Goal: Information Seeking & Learning: Check status

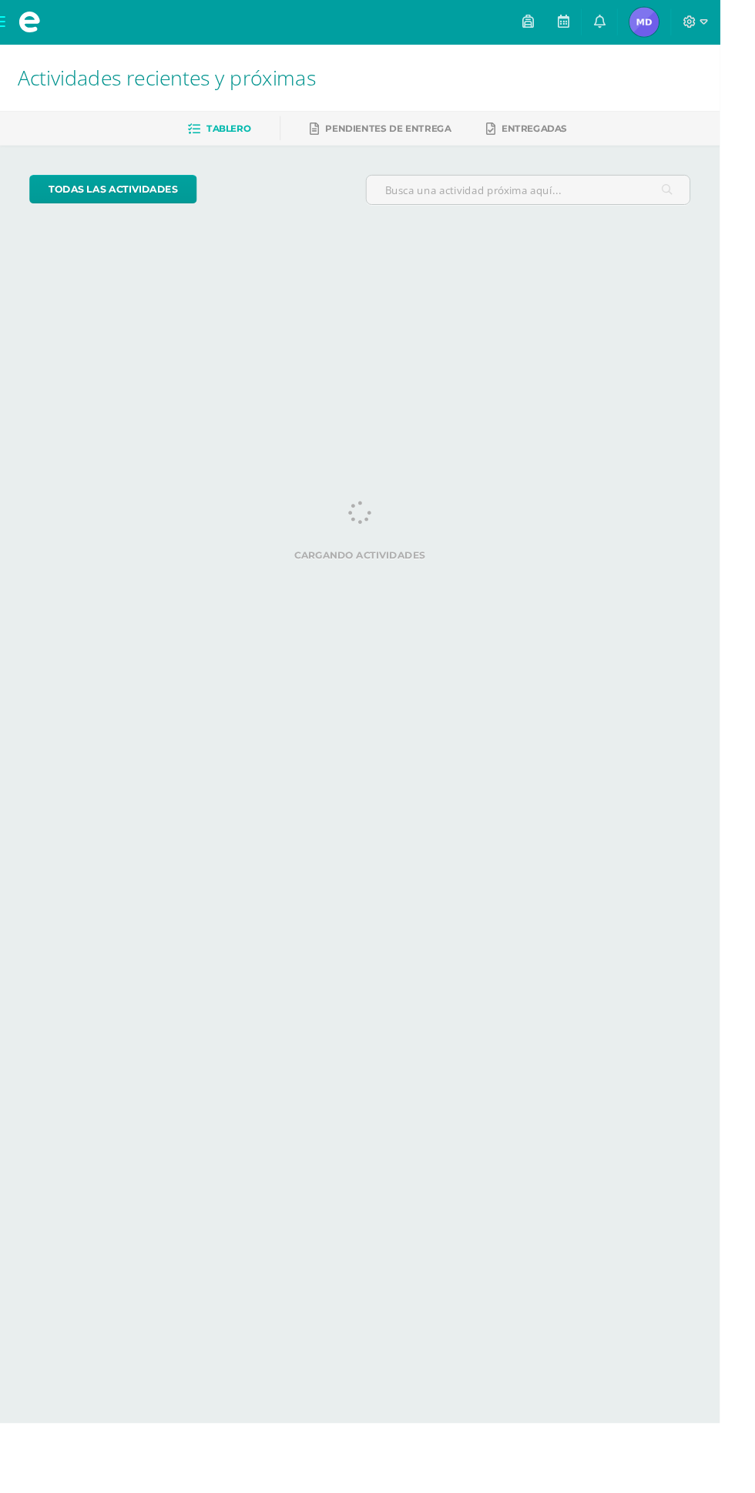
click at [694, 22] on span "[PERSON_NAME] Mi Perfil" at bounding box center [675, 23] width 37 height 31
click at [507, 258] on html "Mis cursos Archivos Cerrar panel Ciencias Sociales y Formación Ciudadana 4 Cuar…" at bounding box center [377, 129] width 755 height 258
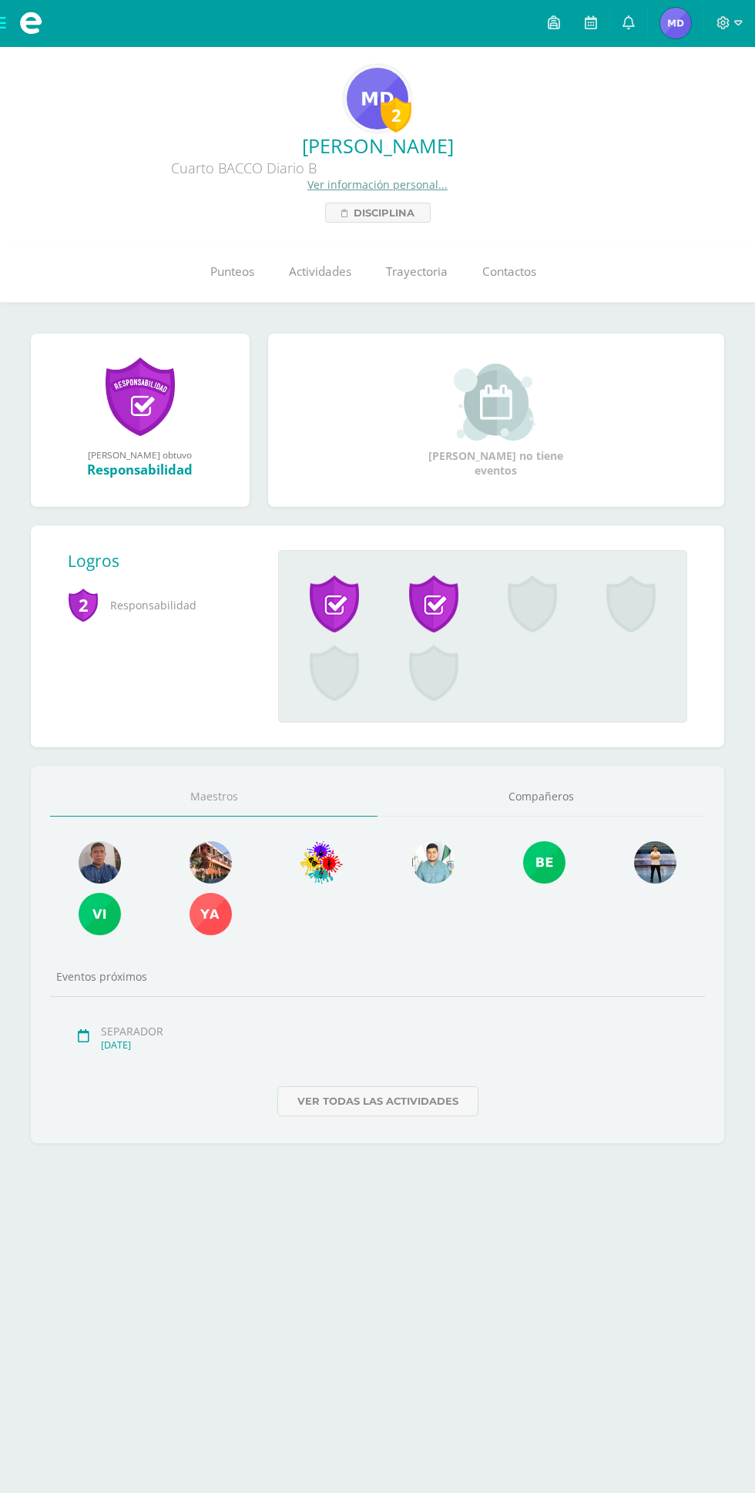
click at [669, 28] on img at bounding box center [675, 23] width 31 height 31
click at [238, 298] on link "Punteos" at bounding box center [232, 272] width 79 height 62
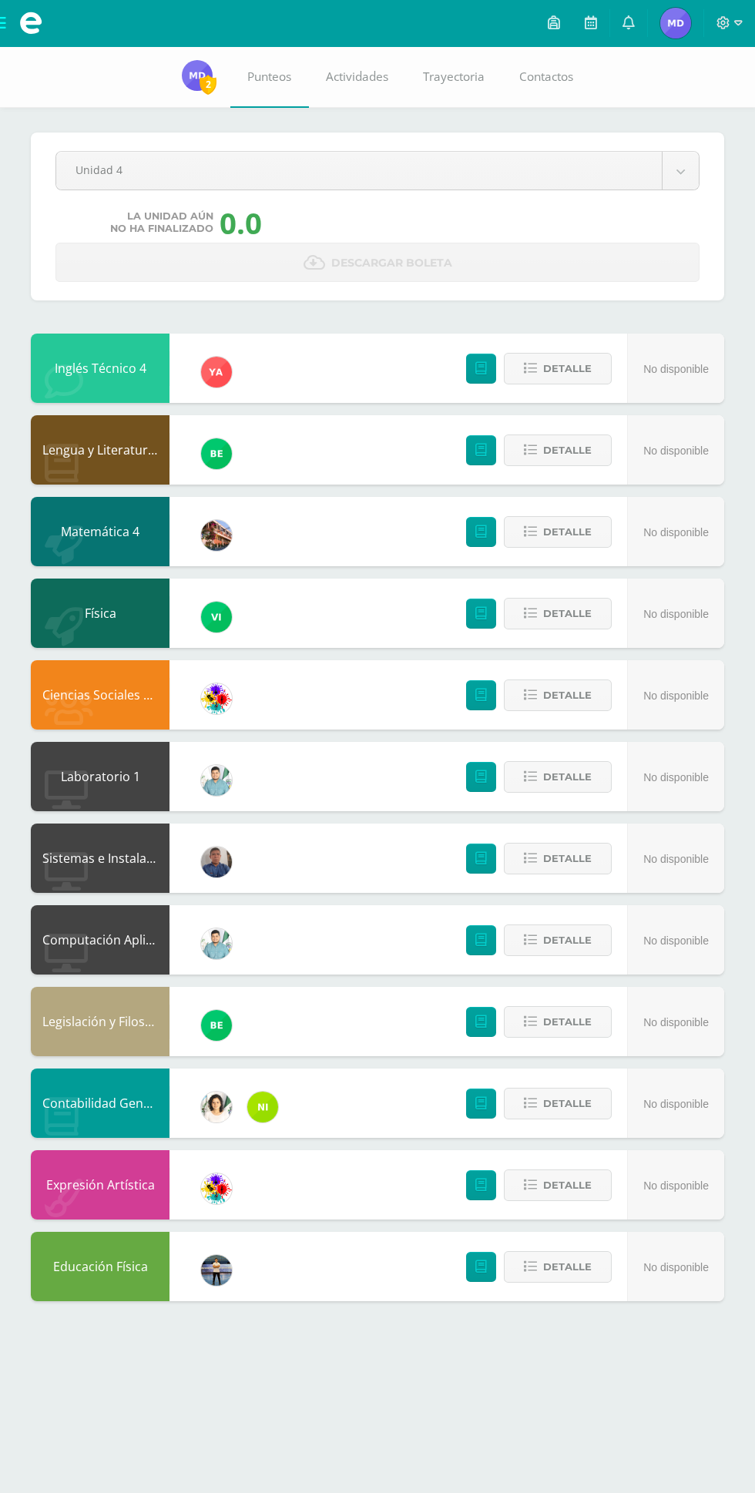
click at [455, 158] on body "Mis cursos Archivos Cerrar panel Ciencias Sociales y Formación Ciudadana 4 Cuar…" at bounding box center [377, 666] width 755 height 1332
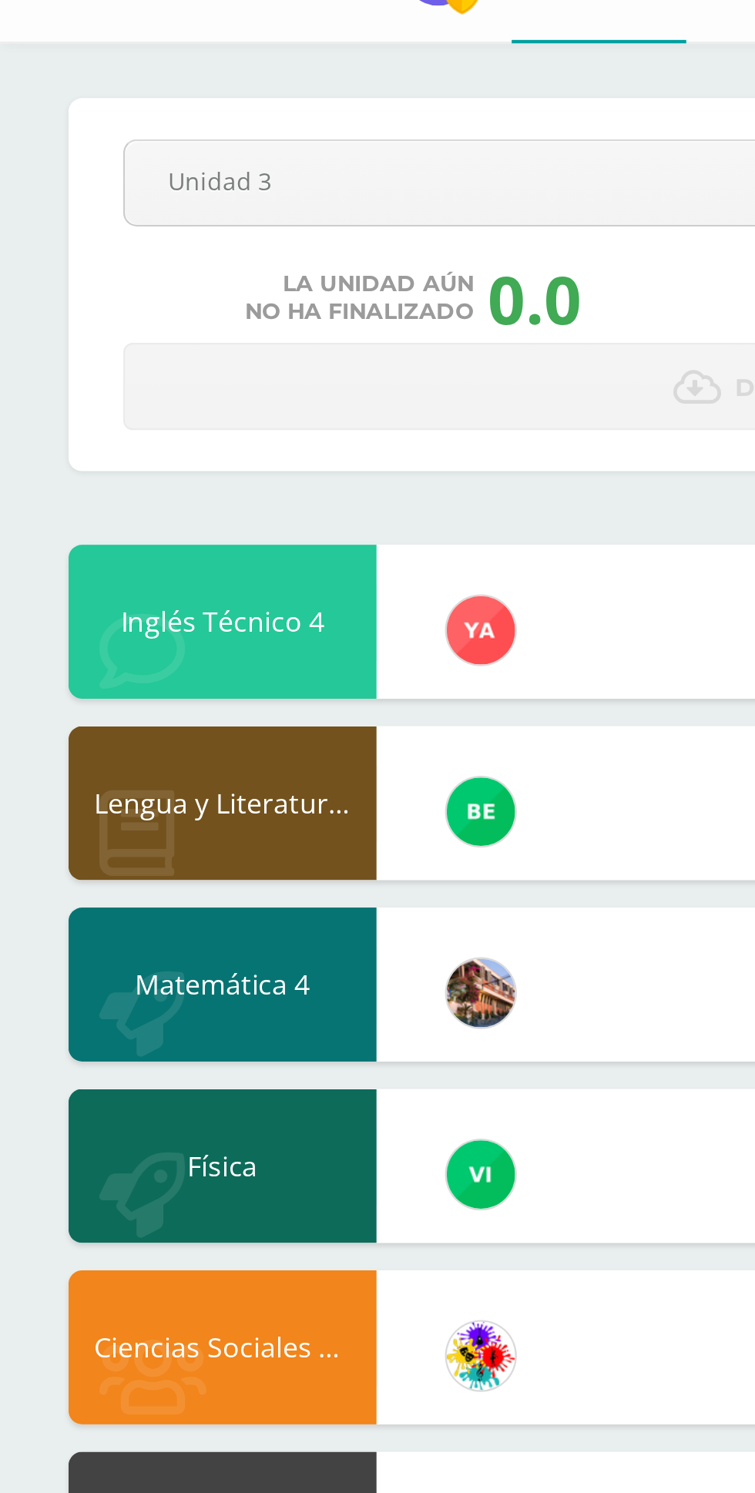
click at [89, 158] on body "Mis cursos Archivos Cerrar panel Ciencias Sociales y Formación Ciudadana 4 Cuar…" at bounding box center [377, 666] width 755 height 1332
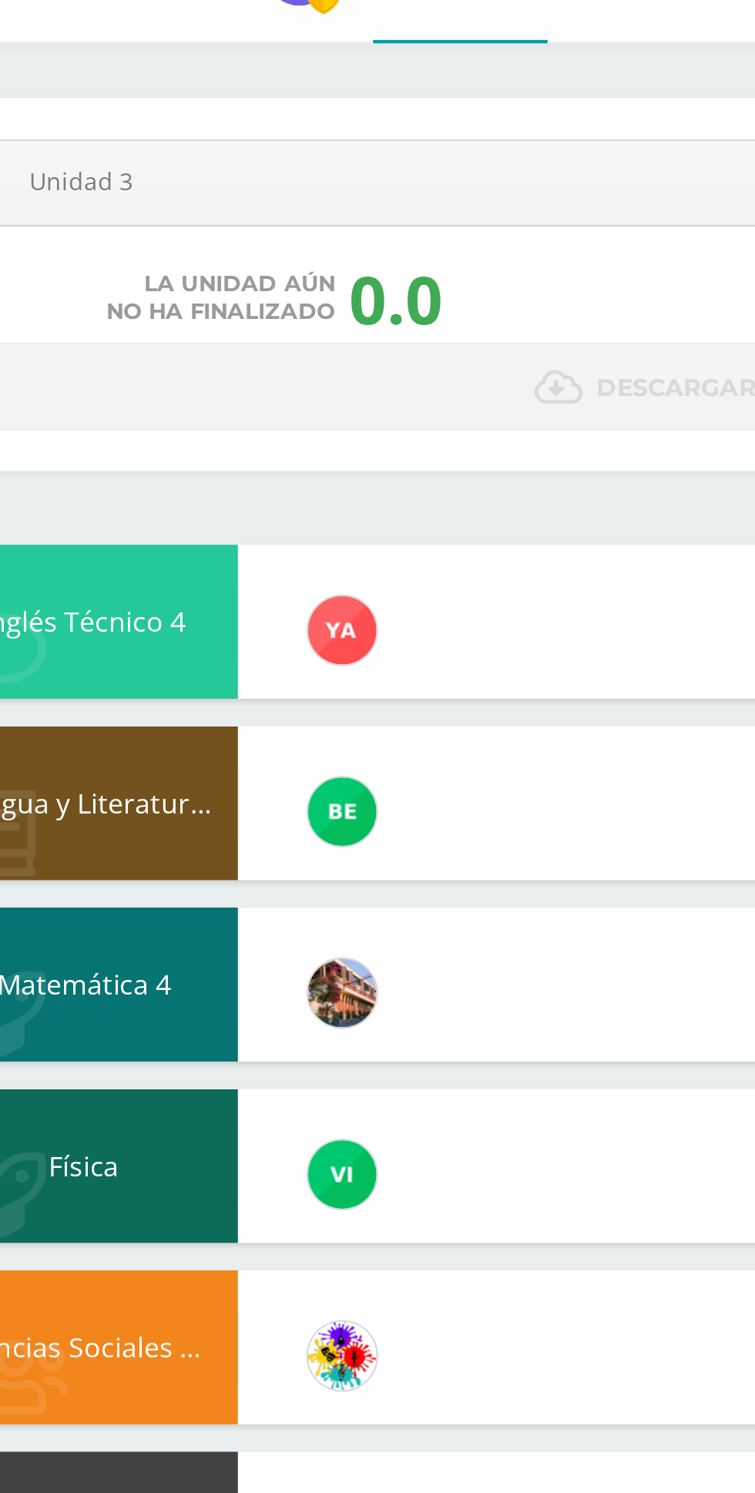
click at [130, 171] on body "Mis cursos Archivos Cerrar panel Ciencias Sociales y Formación Ciudadana 4 Cuar…" at bounding box center [377, 666] width 755 height 1332
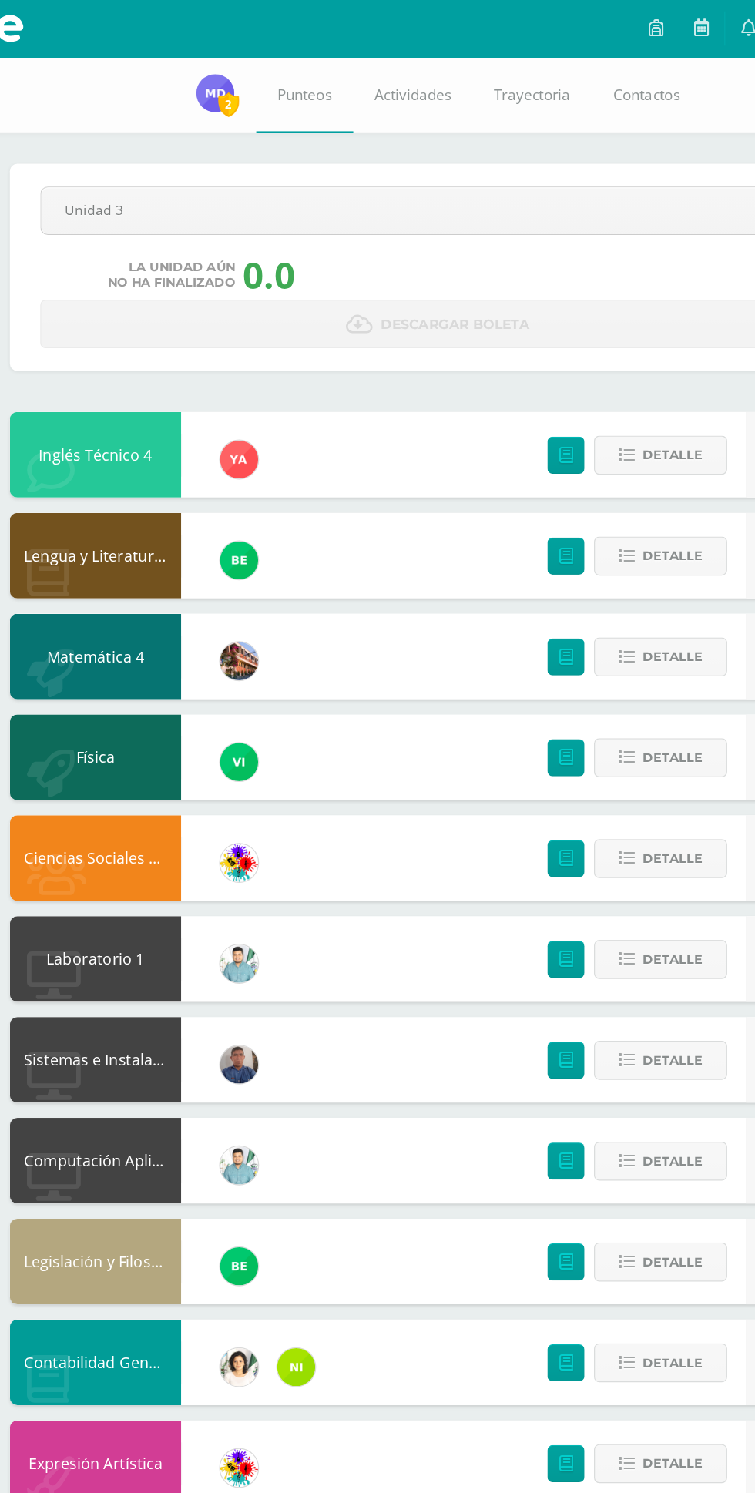
click at [195, 183] on body "Mis cursos Archivos Cerrar panel Ciencias Sociales y Formación Ciudadana 4 Cuar…" at bounding box center [377, 666] width 755 height 1332
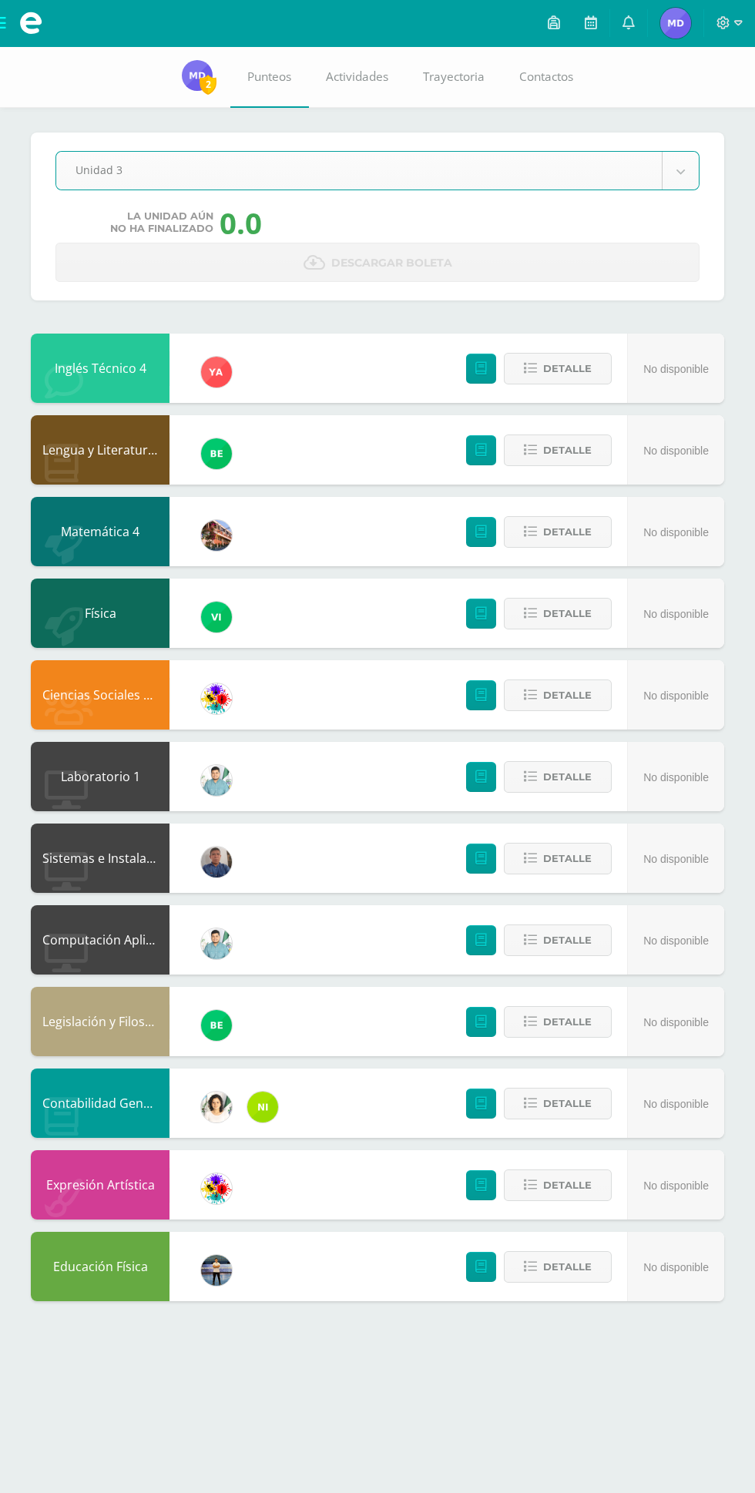
click at [680, 171] on body "Mis cursos Archivos Cerrar panel Ciencias Sociales y Formación Ciudadana 4 Cuar…" at bounding box center [377, 666] width 755 height 1332
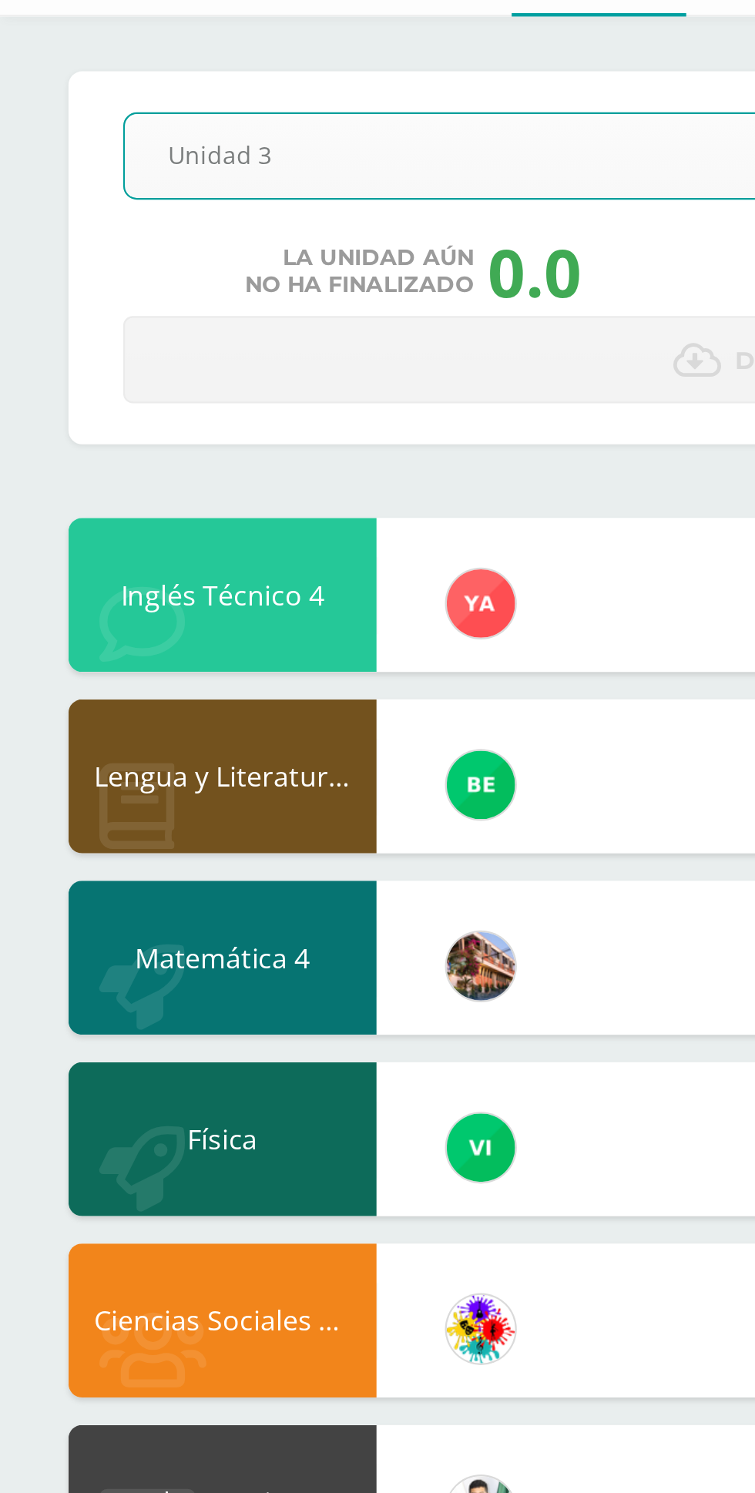
click at [270, 176] on body "Mis cursos Archivos Cerrar panel Ciencias Sociales y Formación Ciudadana 4 Cuar…" at bounding box center [377, 666] width 755 height 1332
click at [145, 274] on link "Descargar boleta" at bounding box center [377, 262] width 644 height 39
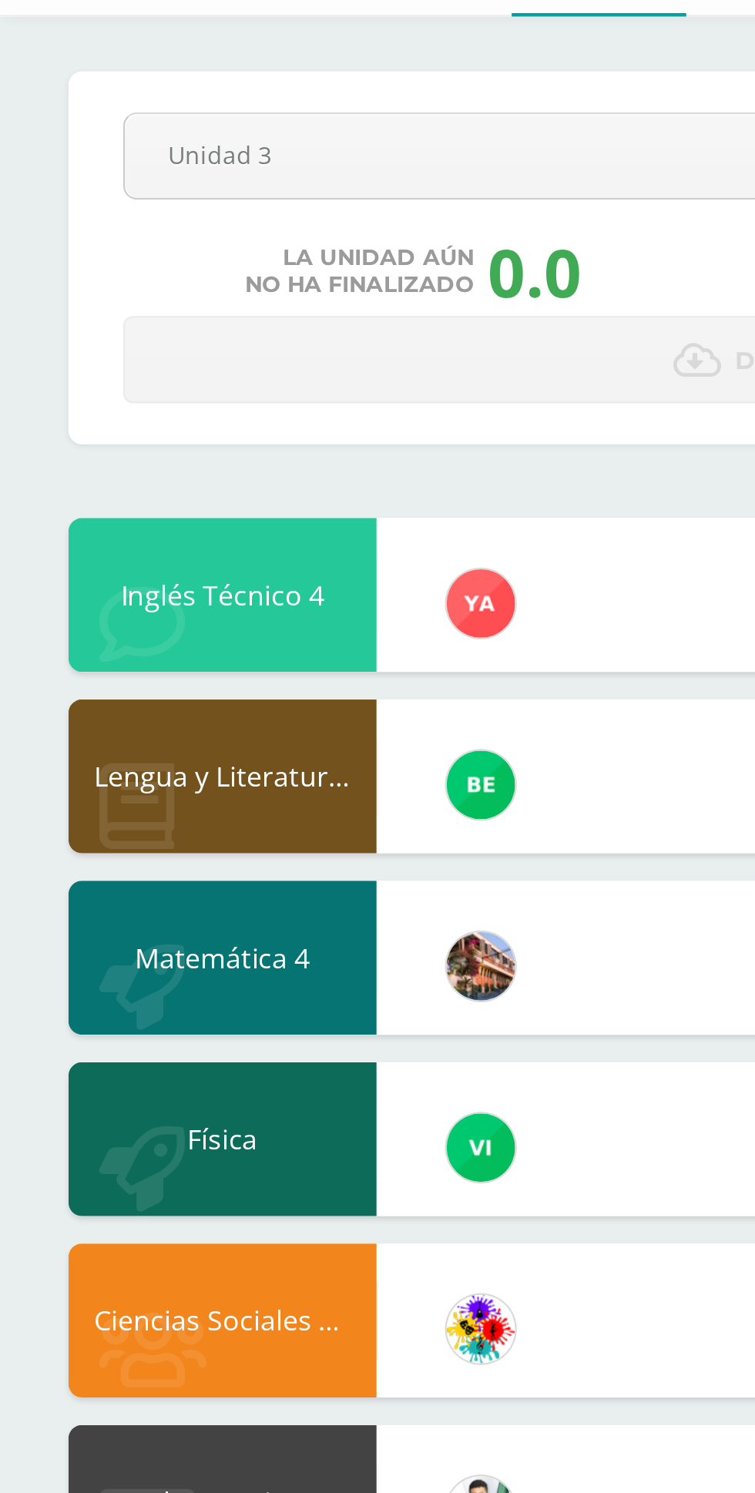
click at [252, 173] on body "Mis cursos Archivos Cerrar panel Ciencias Sociales y Formación Ciudadana 4 Cuar…" at bounding box center [377, 666] width 755 height 1332
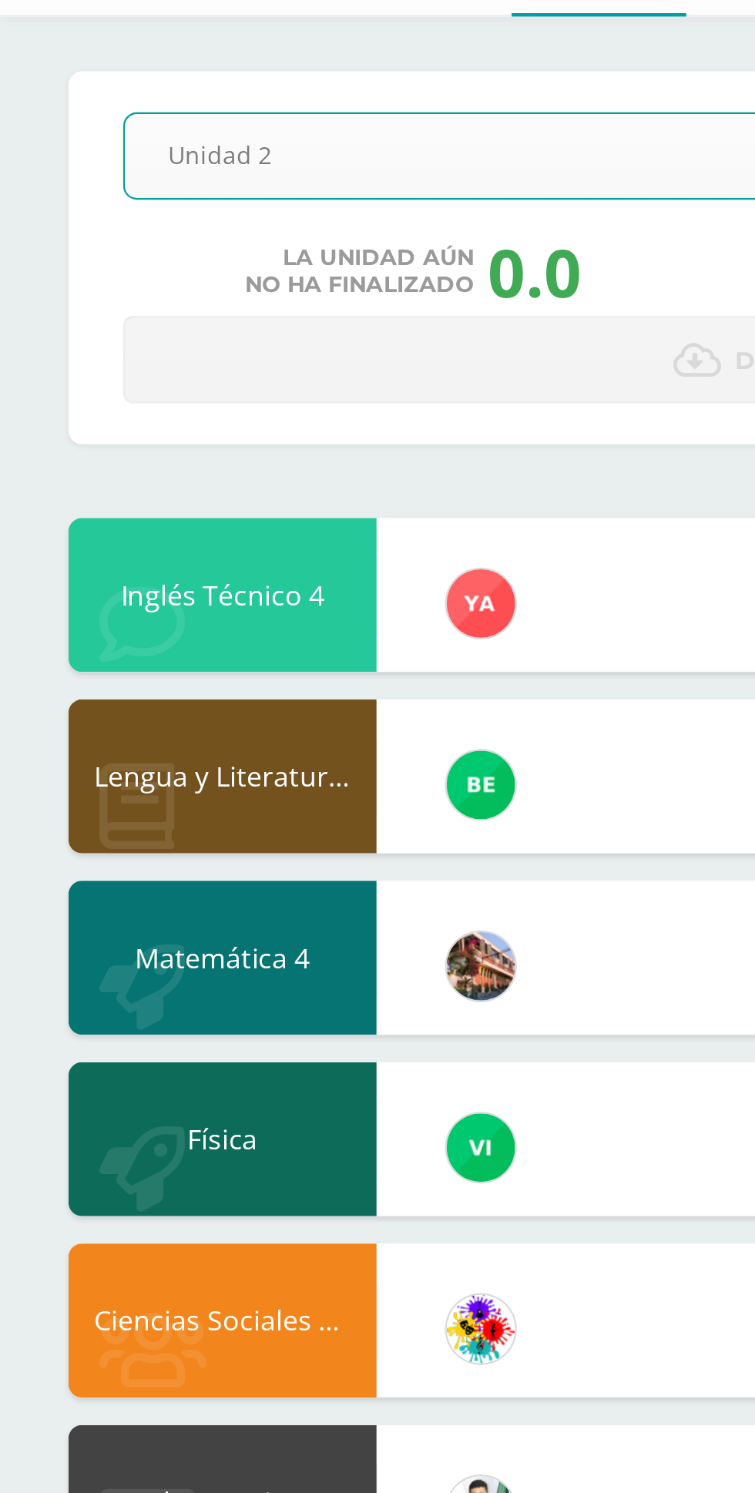
click at [277, 170] on body "Mis cursos Archivos Cerrar panel Ciencias Sociales y Formación Ciudadana 4 Cuar…" at bounding box center [377, 666] width 755 height 1332
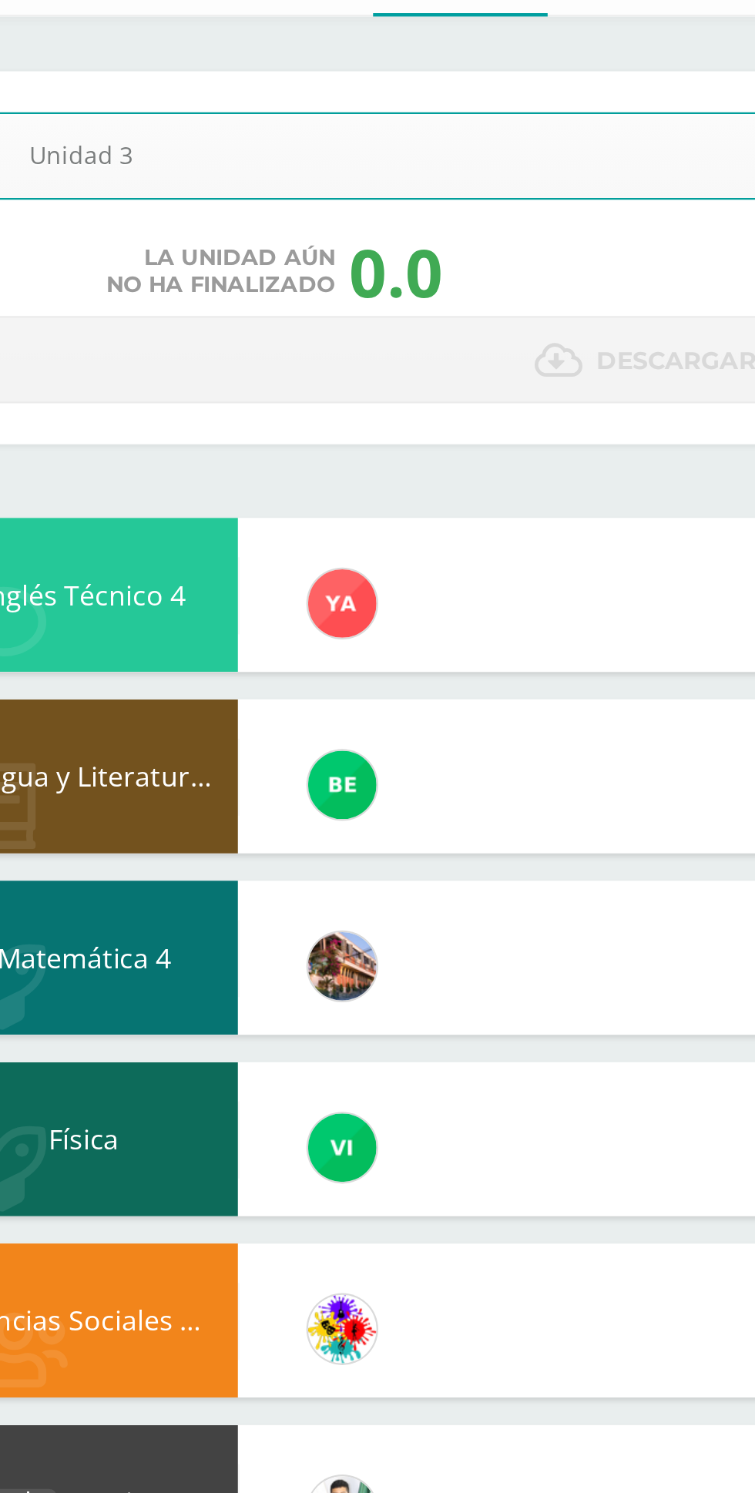
select select "Unidad 3"
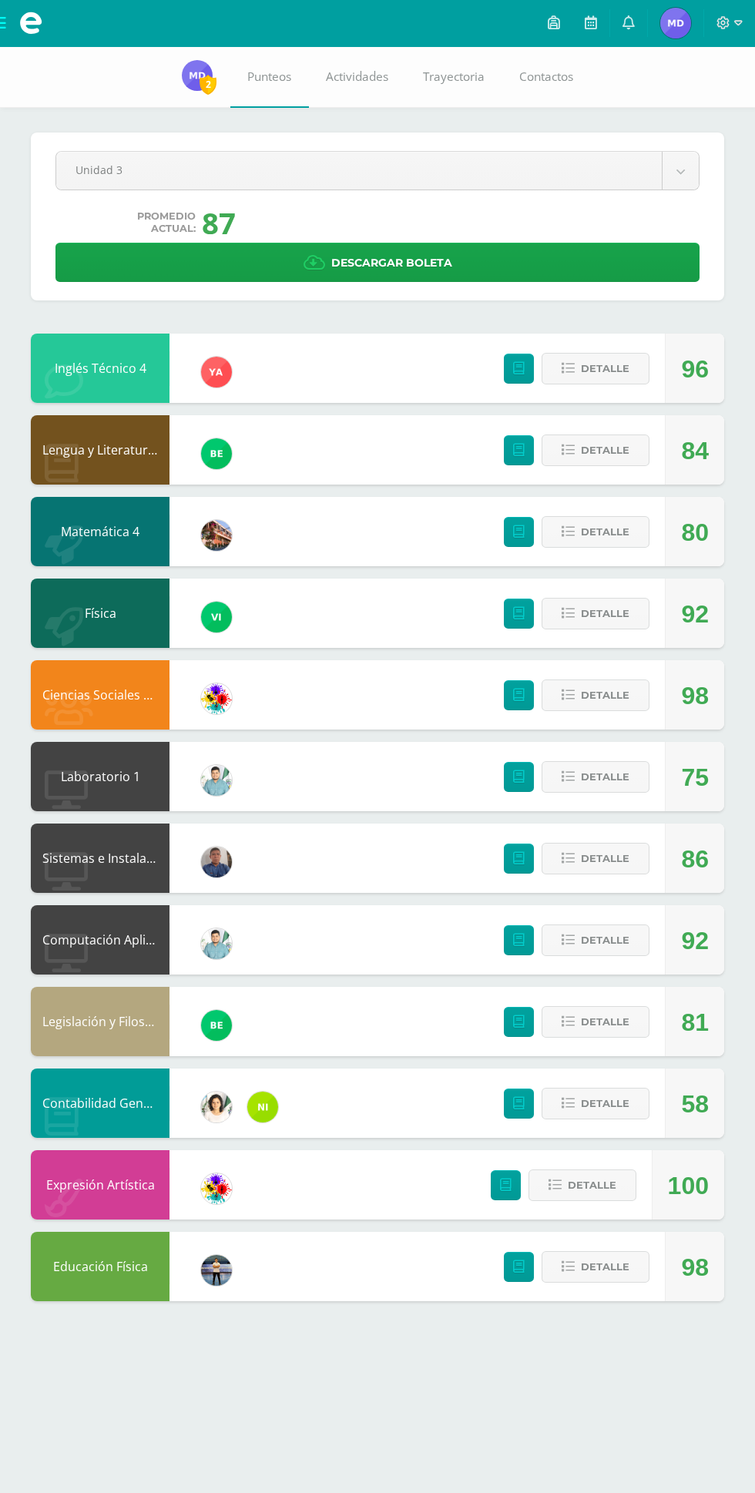
click at [693, 862] on div "86" at bounding box center [695, 858] width 28 height 69
click at [627, 865] on span "Detalle" at bounding box center [605, 858] width 49 height 29
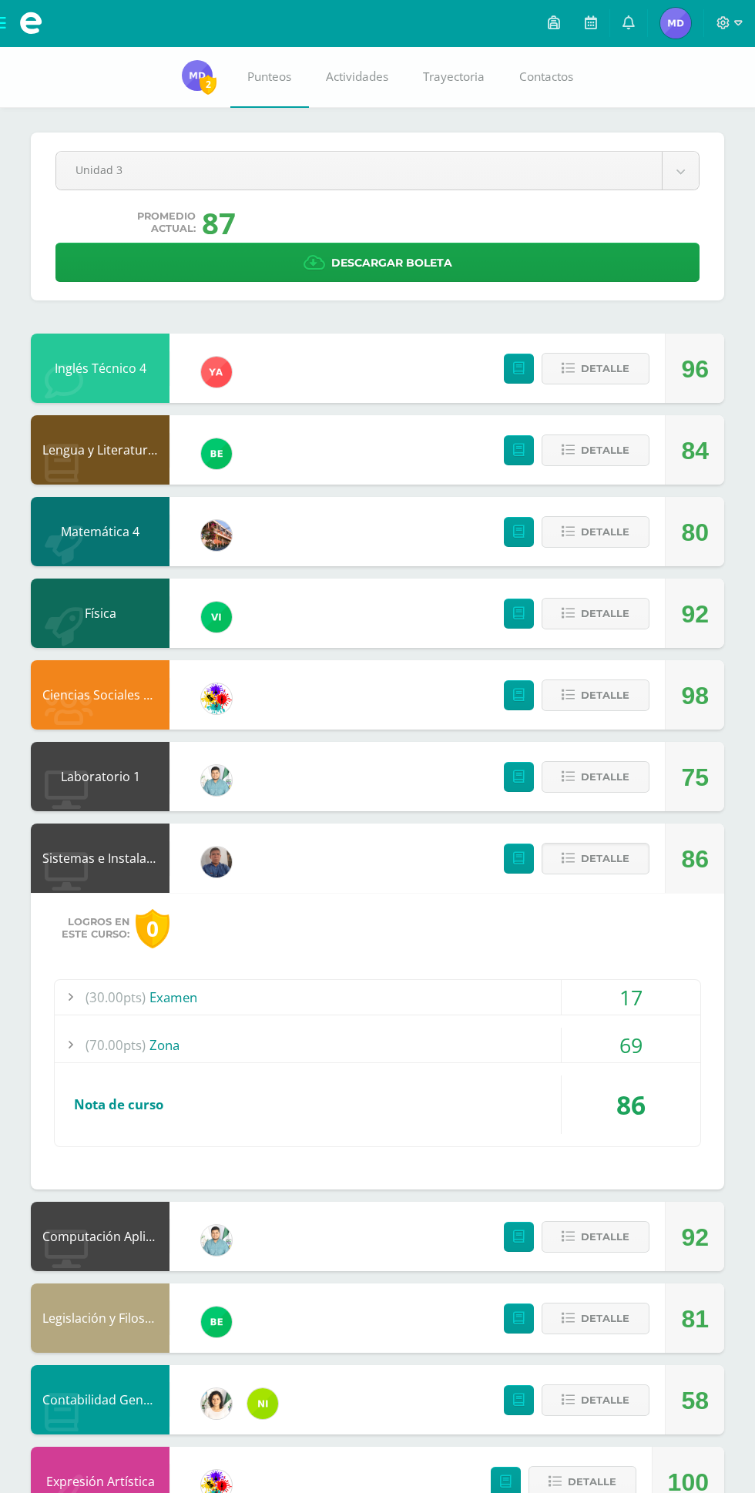
scroll to position [18, 0]
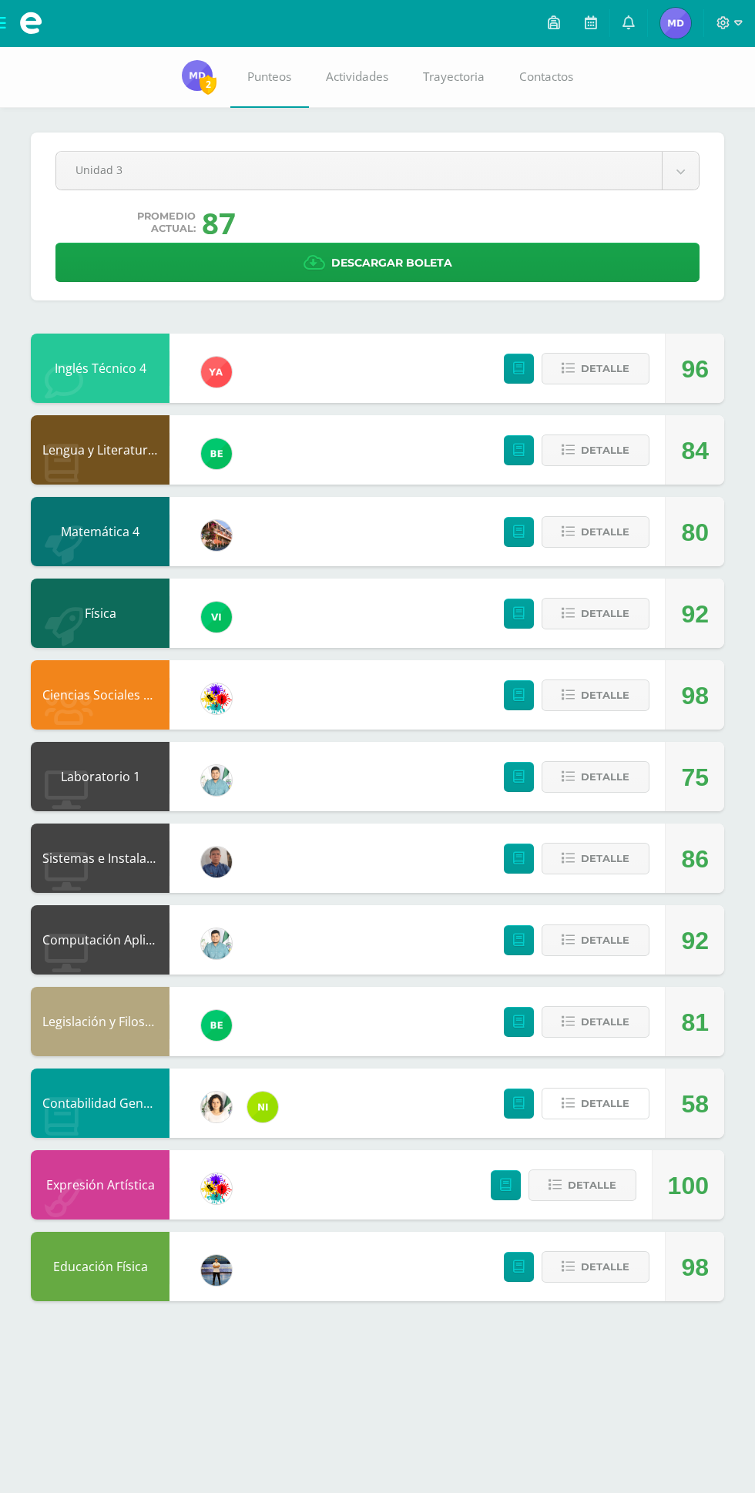
click at [618, 1093] on span "Detalle" at bounding box center [605, 1103] width 49 height 29
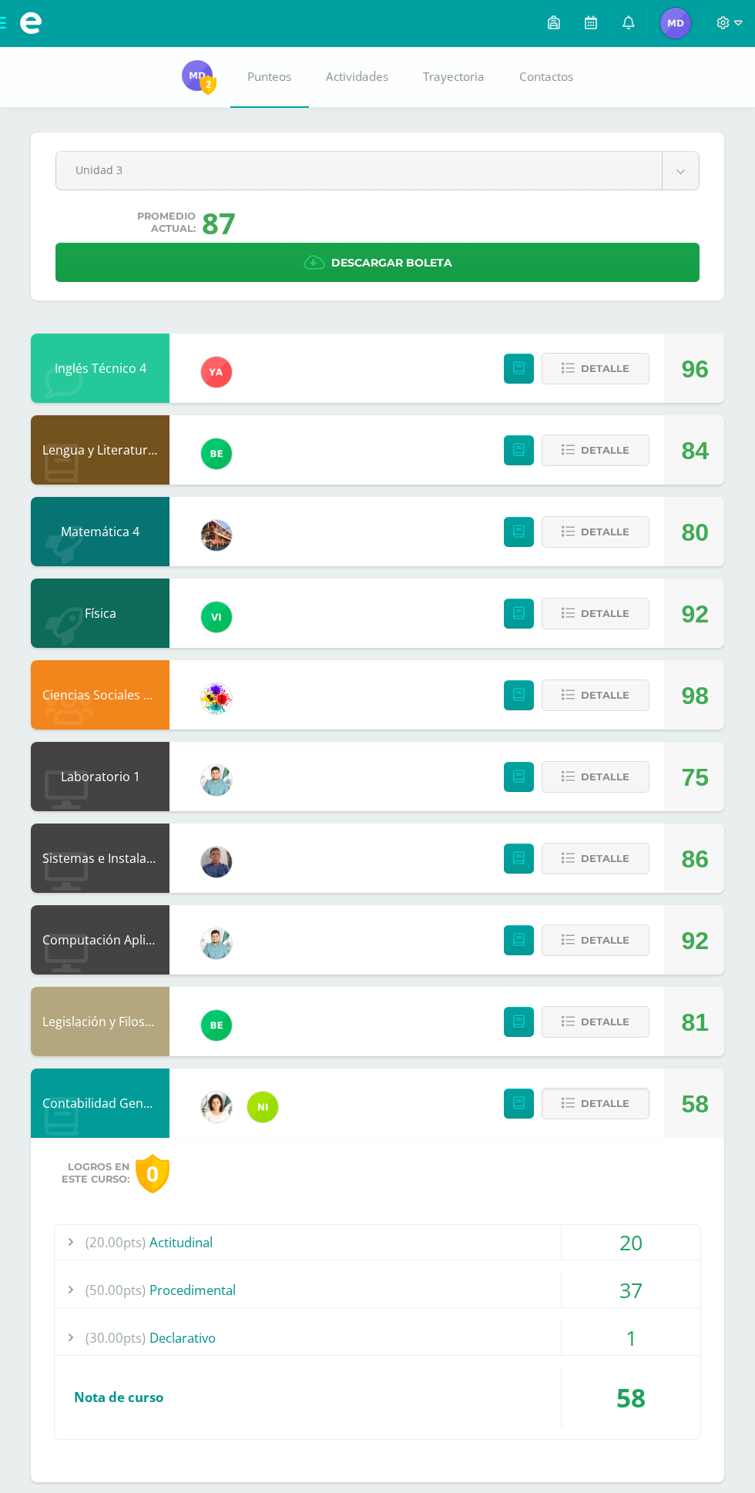
click at [565, 1328] on div "1" at bounding box center [631, 1338] width 139 height 35
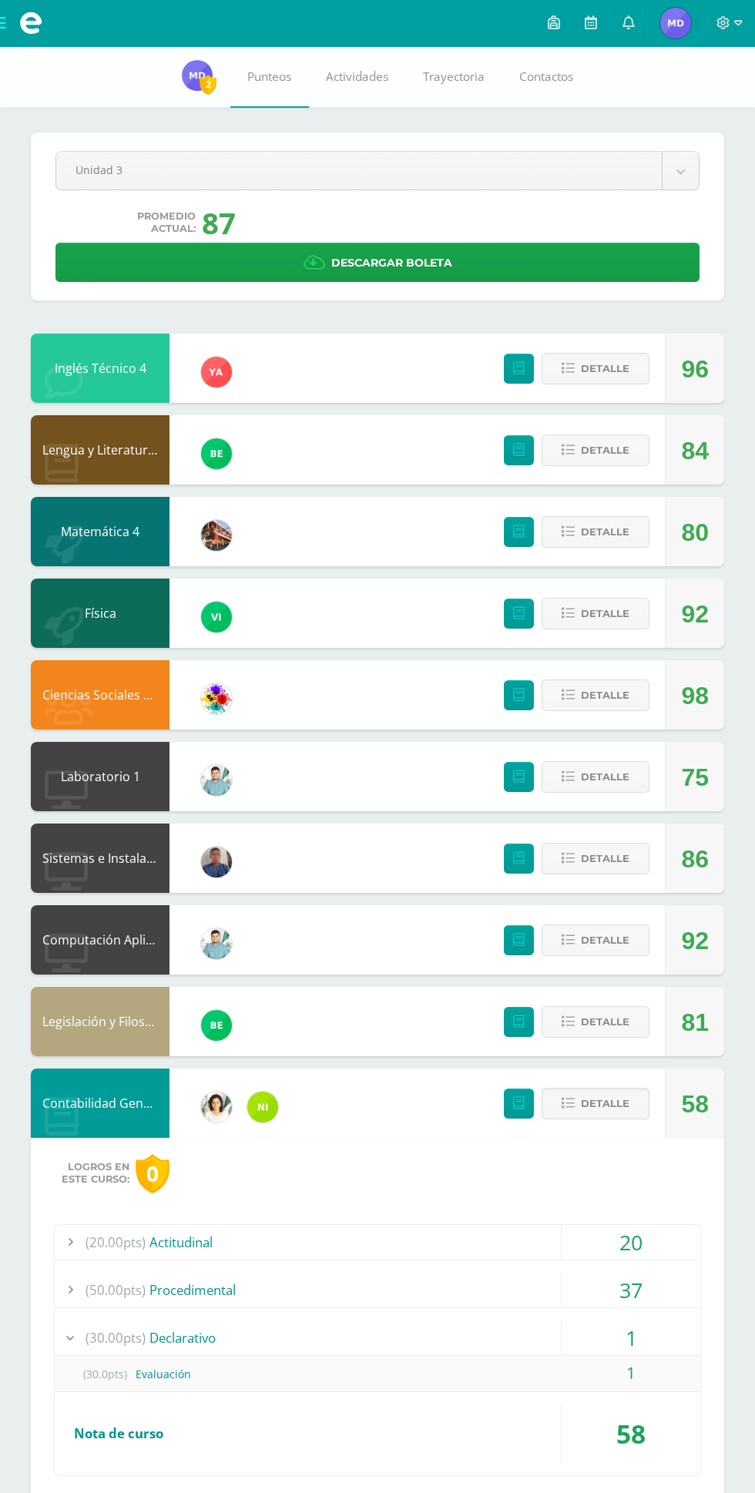
click at [585, 1243] on div "20" at bounding box center [631, 1242] width 139 height 35
click at [556, 1313] on div "(50.00pts) Procedimental" at bounding box center [378, 1326] width 646 height 35
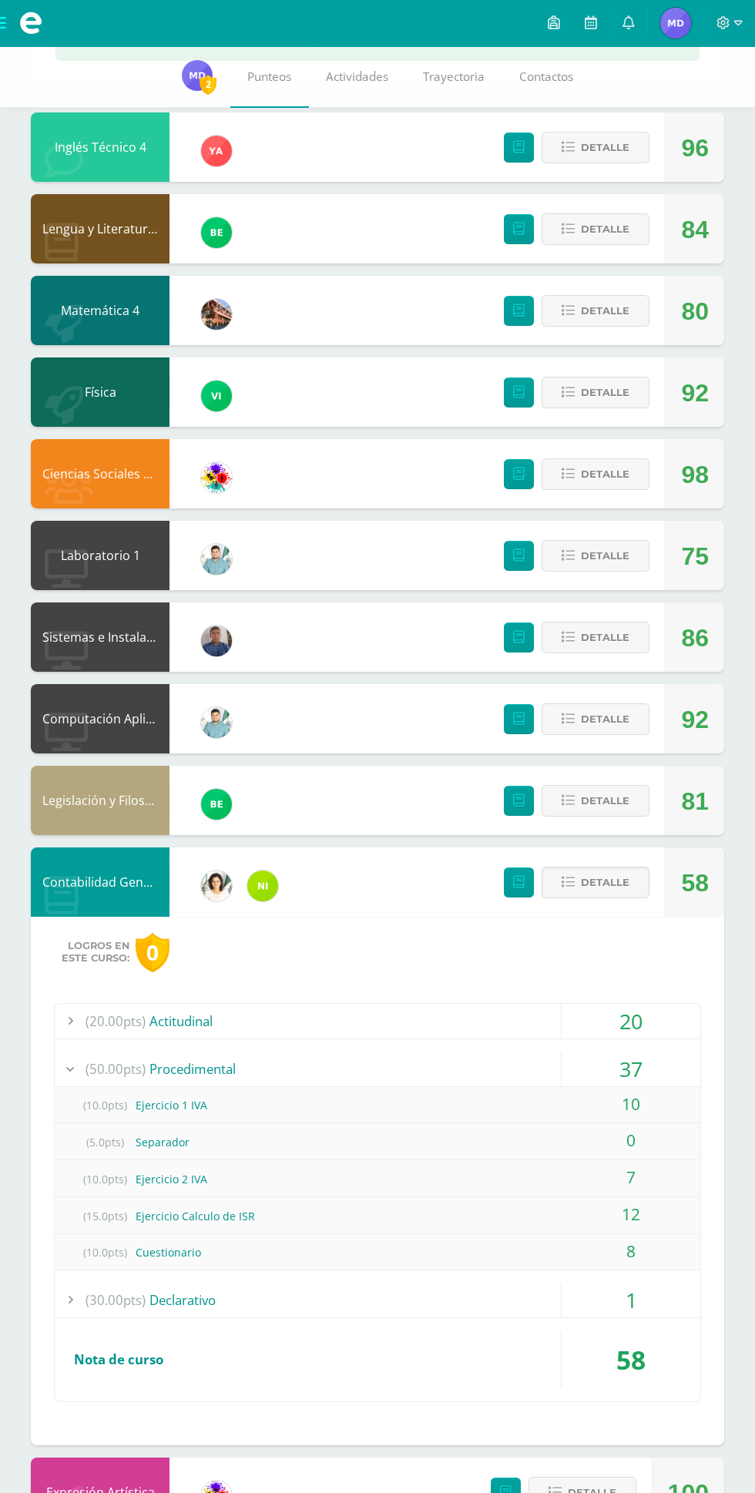
scroll to position [270, 0]
